Goal: Go to known website: Go to known website

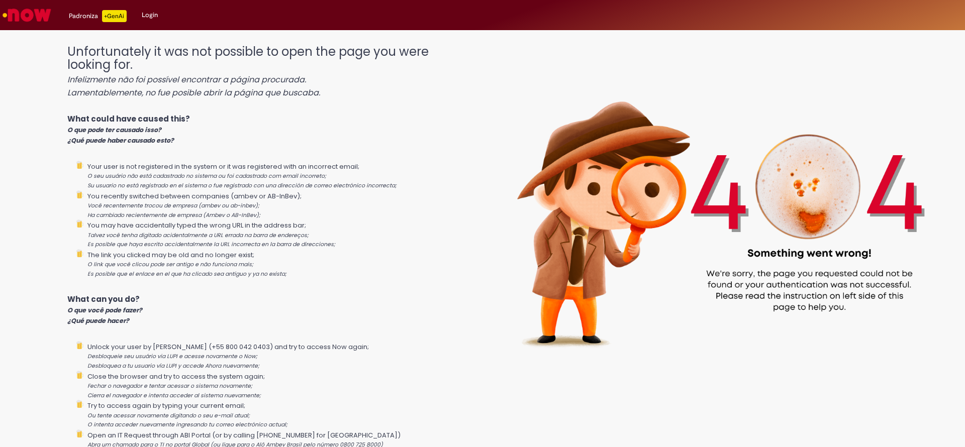
click at [26, 21] on img "Ir para a Homepage" at bounding box center [27, 15] width 52 height 20
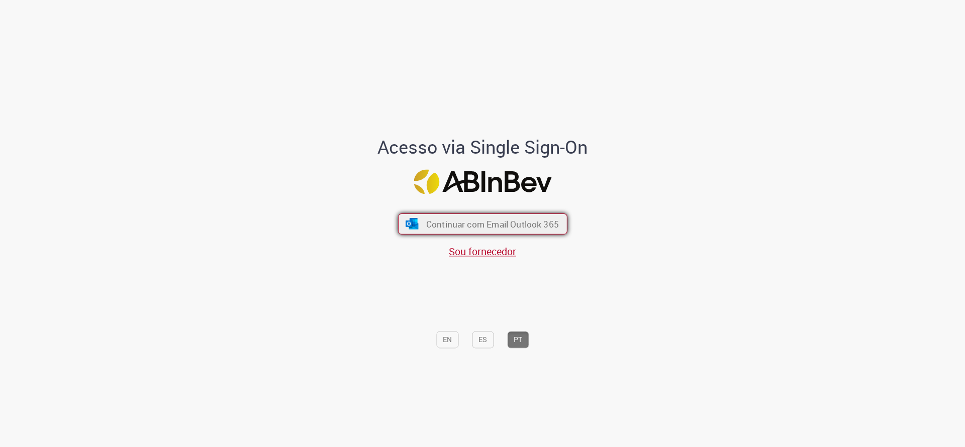
click at [455, 227] on span "Continuar com Email Outlook 365" at bounding box center [492, 224] width 133 height 12
